Goal: Communication & Community: Share content

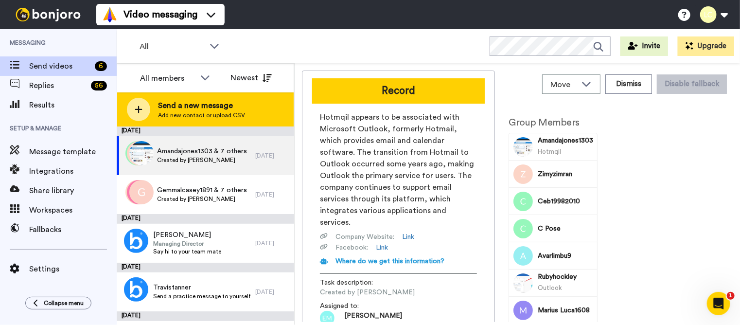
click at [232, 110] on span "Send a new message" at bounding box center [201, 106] width 87 height 12
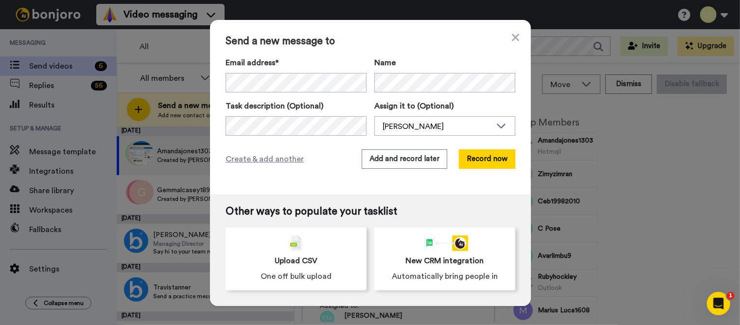
click at [515, 42] on div "Send a new message to Email address* No search result for ‘ +44 780 306 9449 ’ …" at bounding box center [370, 107] width 321 height 174
click at [513, 34] on icon at bounding box center [515, 38] width 7 height 12
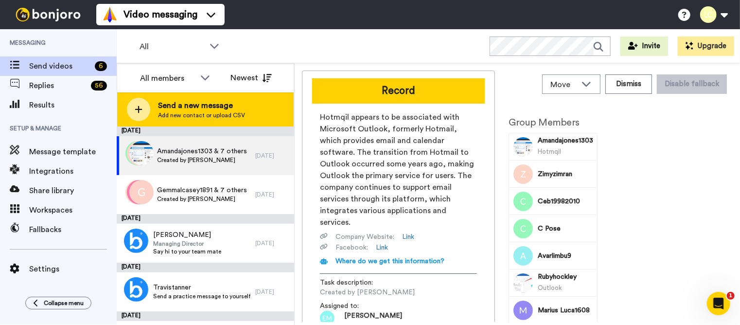
click at [221, 106] on span "Send a new message" at bounding box center [201, 106] width 87 height 12
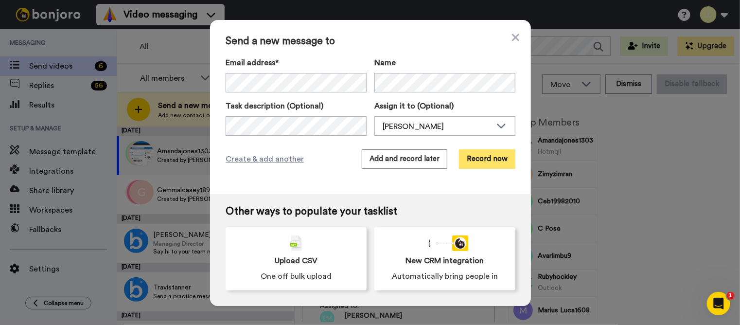
click at [478, 161] on button "Record now" at bounding box center [487, 158] width 56 height 19
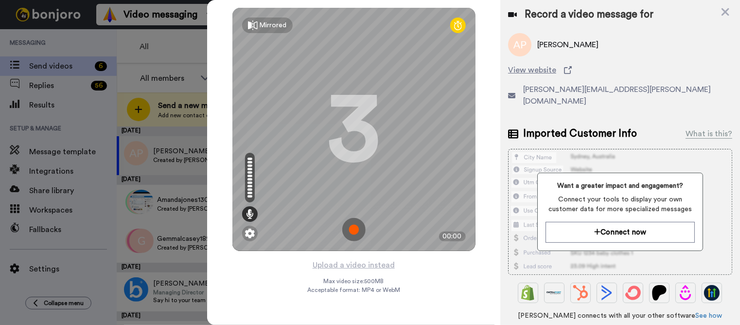
click at [350, 223] on img at bounding box center [353, 229] width 23 height 23
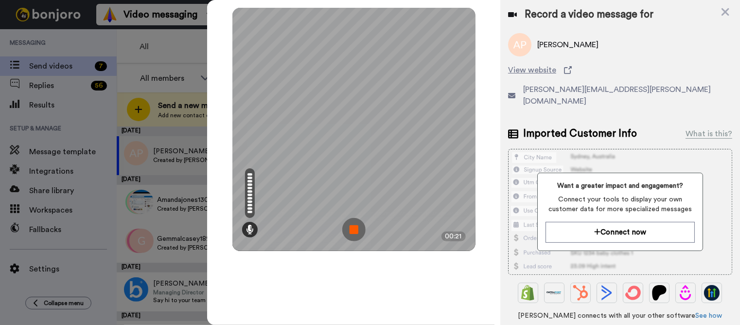
click at [350, 222] on img at bounding box center [353, 229] width 23 height 23
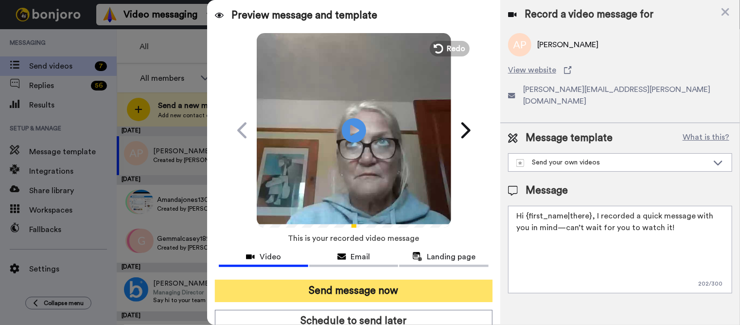
click at [383, 294] on button "Send message now" at bounding box center [354, 291] width 278 height 22
